Goal: Navigation & Orientation: Find specific page/section

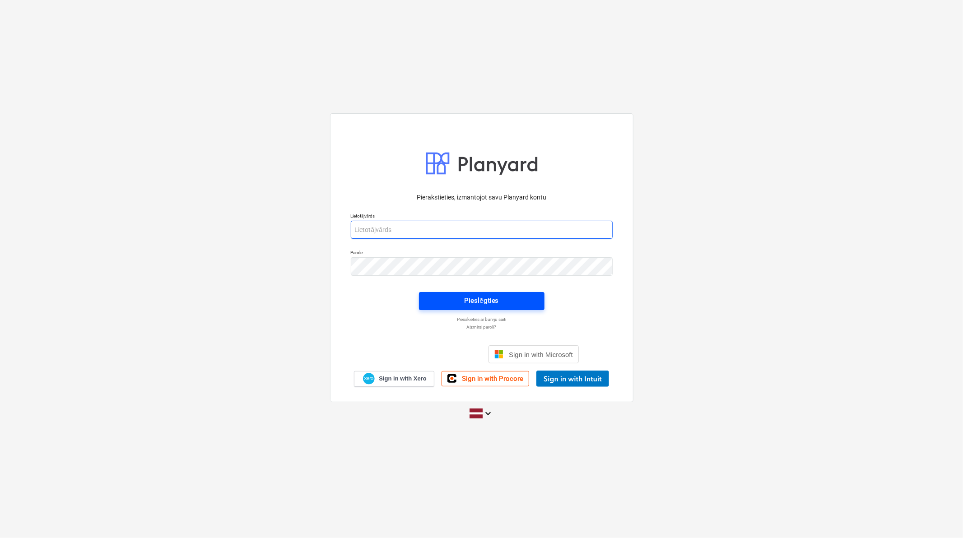
type input "[PERSON_NAME][EMAIL_ADDRESS][DOMAIN_NAME]"
click at [477, 305] on div "Pieslēgties" at bounding box center [481, 301] width 34 height 12
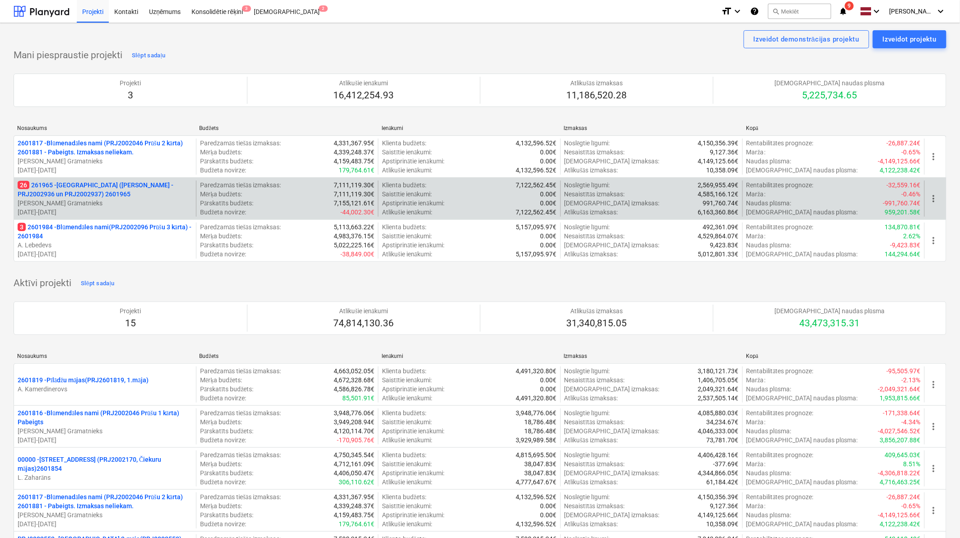
click at [64, 199] on p "[PERSON_NAME] Grāmatnieks" at bounding box center [105, 203] width 175 height 9
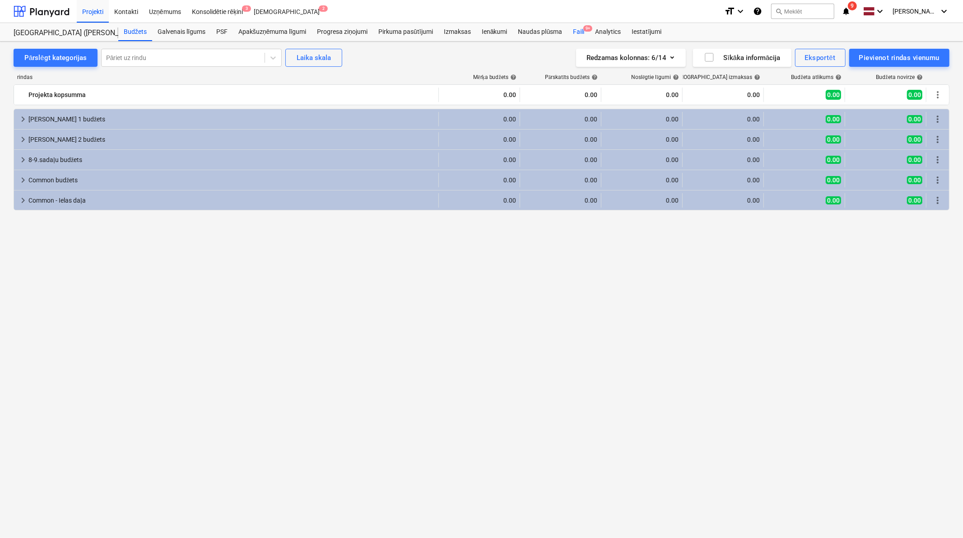
click at [477, 34] on div "Faili 9+" at bounding box center [579, 32] width 22 height 18
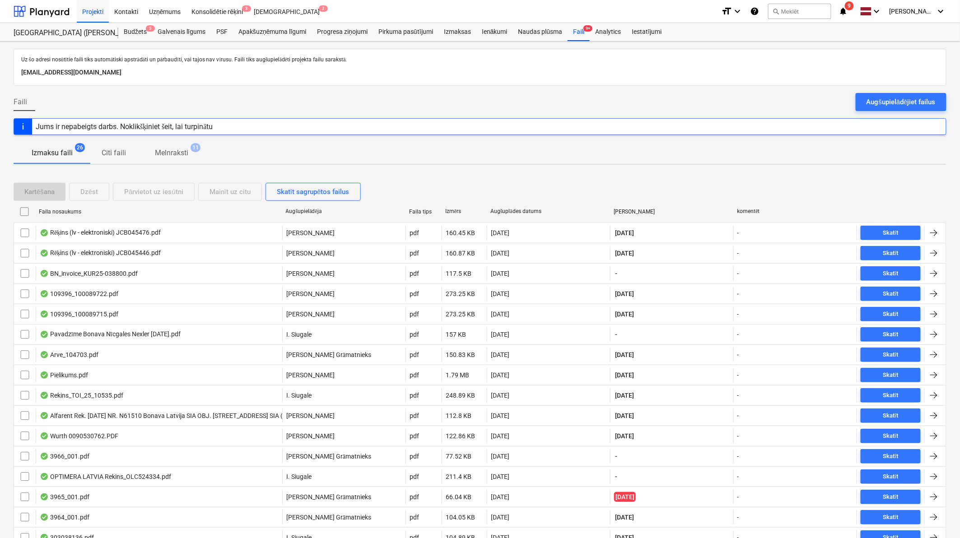
click at [477, 14] on icon "notifications" at bounding box center [843, 11] width 9 height 11
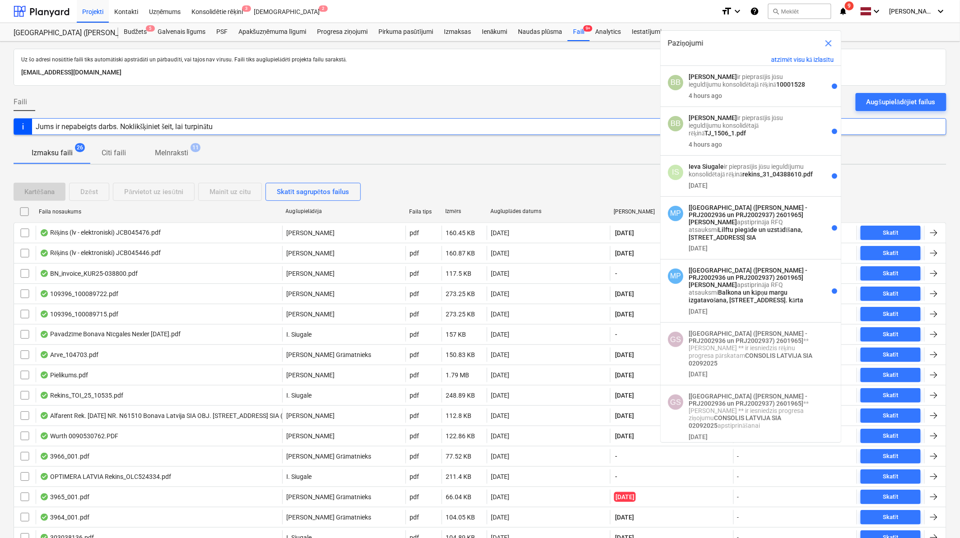
click at [477, 92] on div at bounding box center [480, 89] width 933 height 7
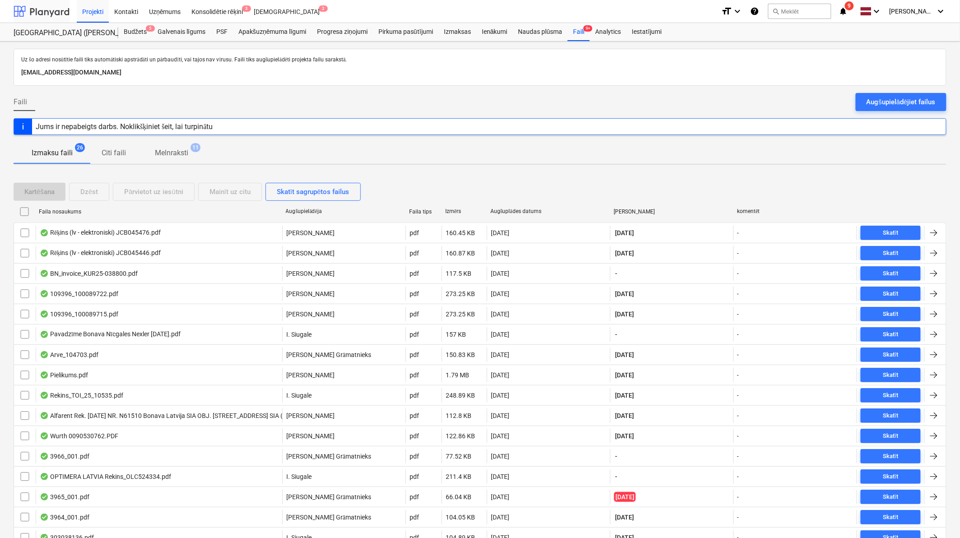
click at [51, 8] on div at bounding box center [42, 11] width 56 height 23
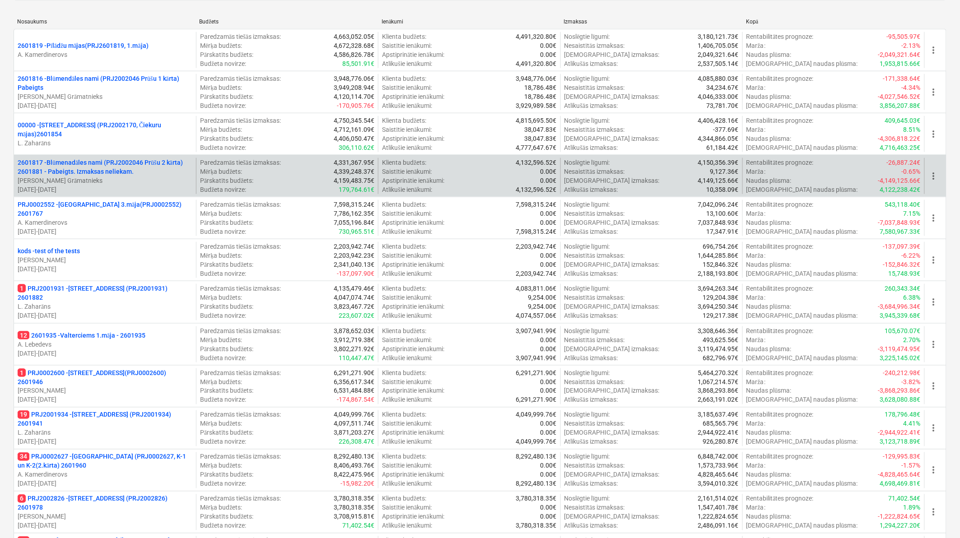
scroll to position [669, 0]
